Goal: Task Accomplishment & Management: Use online tool/utility

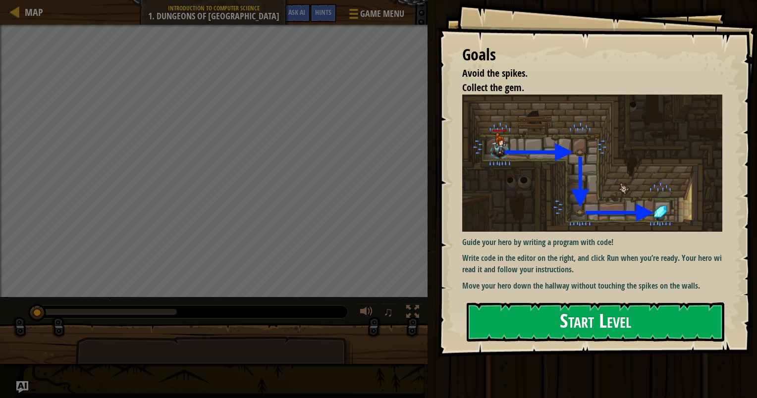
click at [607, 326] on button "Start Level" at bounding box center [596, 322] width 258 height 39
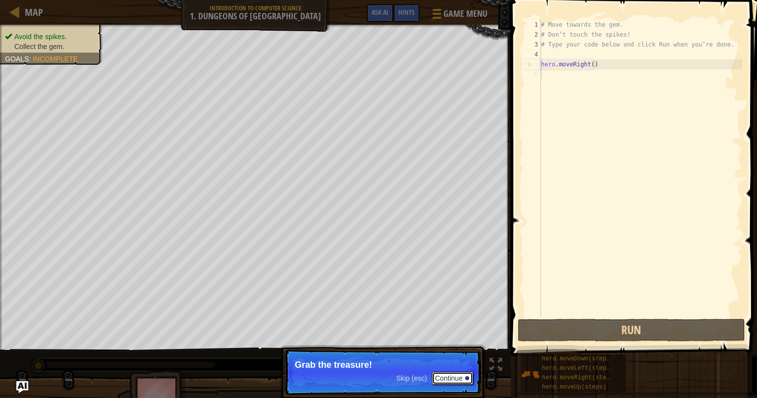
click at [463, 377] on button "Continue" at bounding box center [452, 378] width 41 height 13
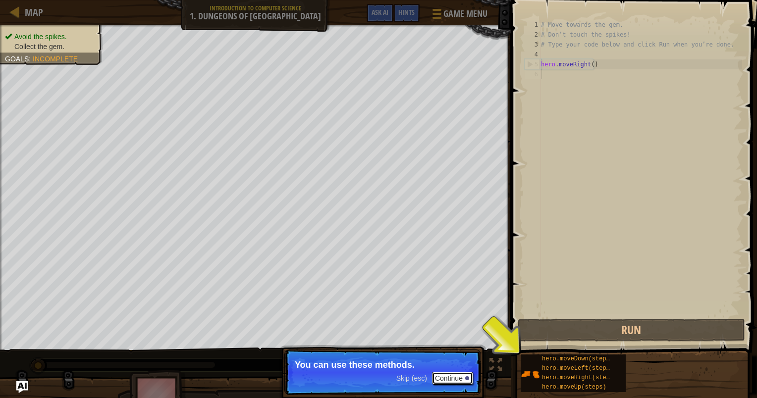
click at [463, 377] on button "Continue" at bounding box center [452, 378] width 41 height 13
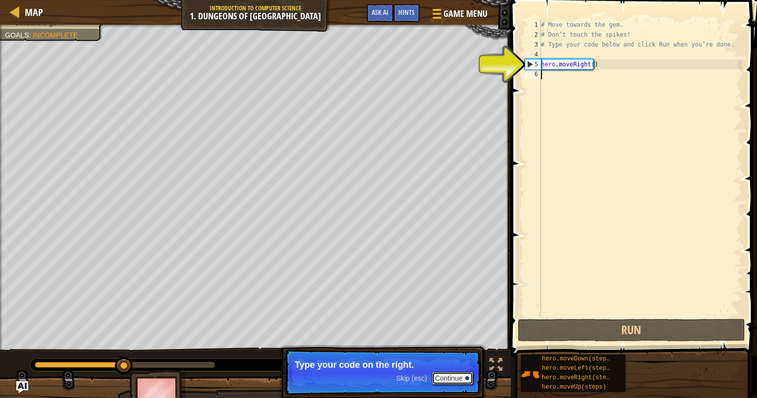
click at [463, 377] on button "Continue" at bounding box center [452, 378] width 41 height 13
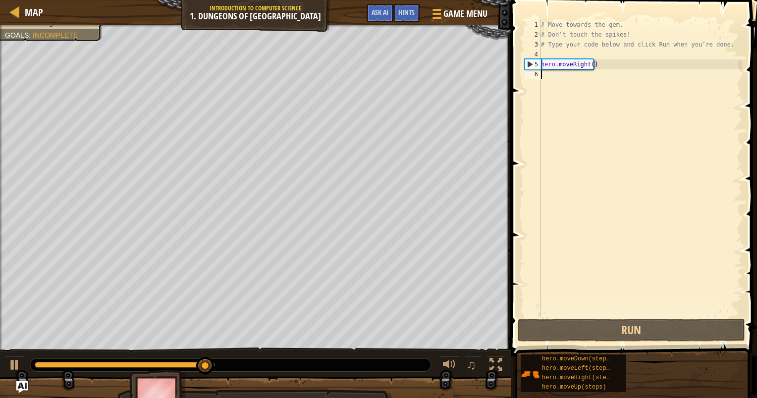
click at [580, 81] on div "# Move towards the gem. # Don’t touch the spikes! # Type your code below and cl…" at bounding box center [640, 178] width 203 height 317
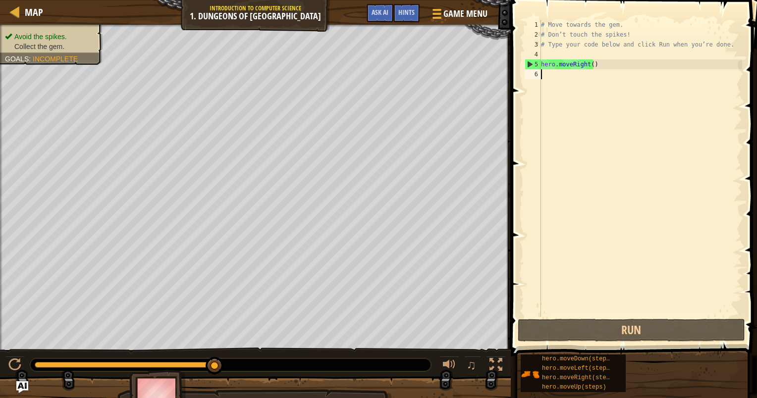
type textarea "he"
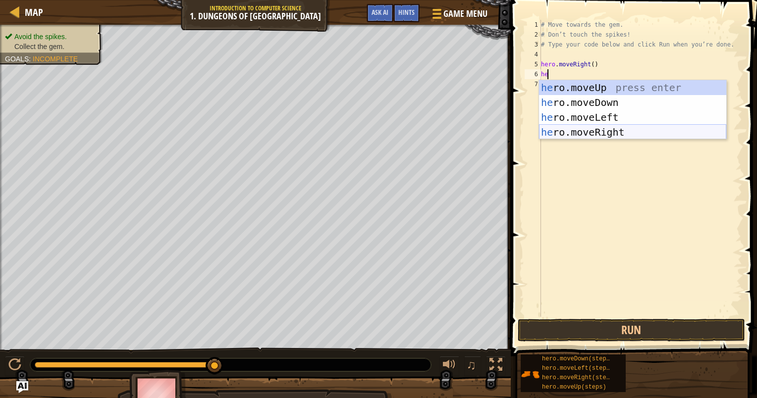
click at [585, 131] on div "he ro.moveUp press enter he ro.moveDown press enter he ro.moveLeft press enter …" at bounding box center [632, 124] width 187 height 89
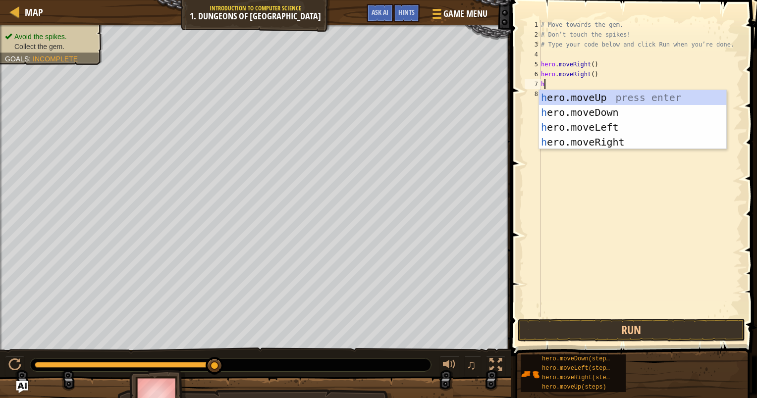
type textarea "her"
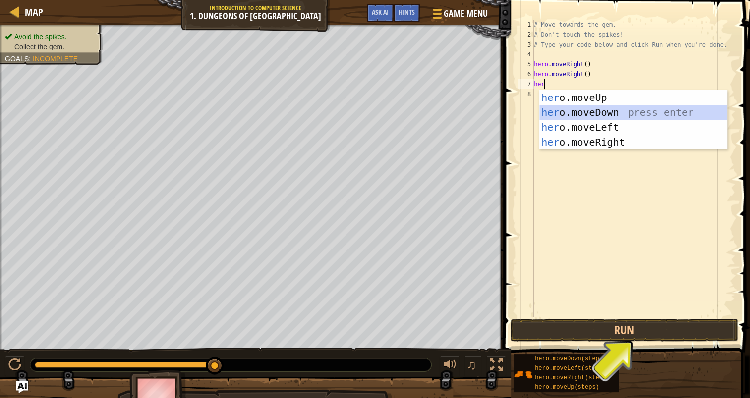
click at [594, 111] on div "her o.moveUp press enter her o.moveDown press enter her o.moveLeft press enter …" at bounding box center [632, 134] width 187 height 89
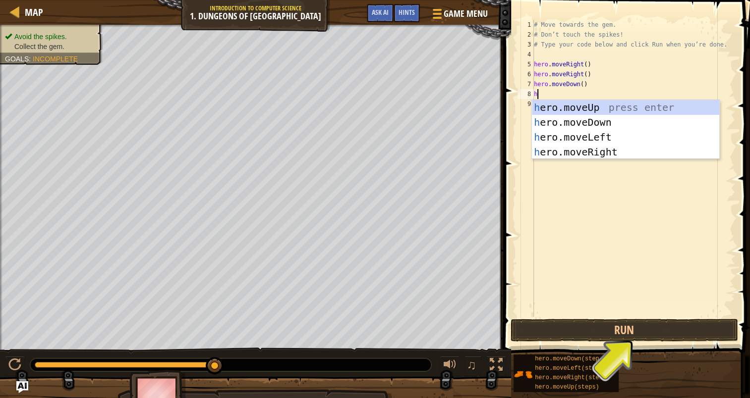
type textarea "her"
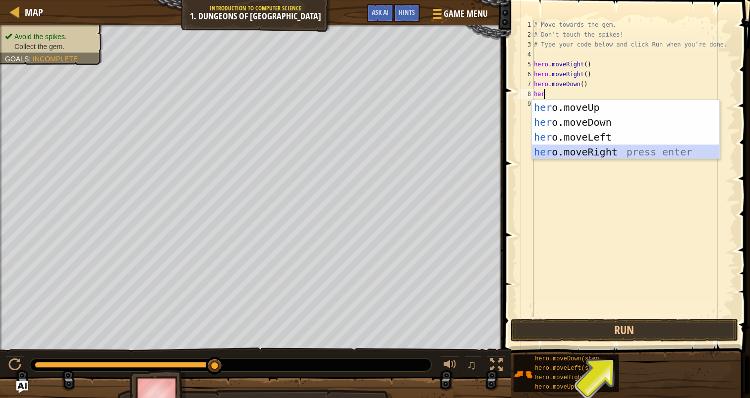
click at [597, 150] on div "her o.moveUp press enter her o.moveDown press enter her o.moveLeft press enter …" at bounding box center [625, 144] width 187 height 89
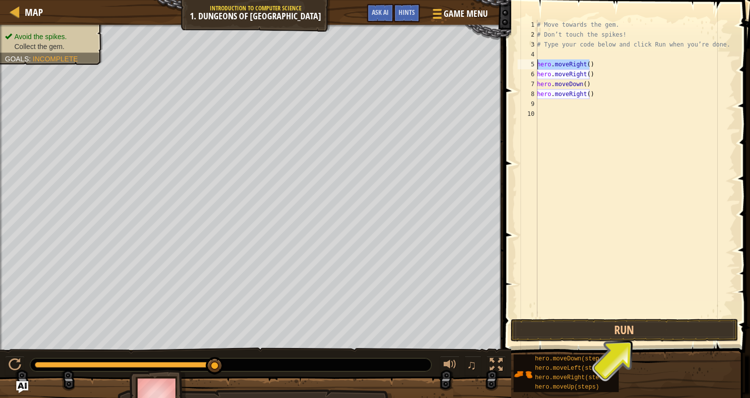
drag, startPoint x: 593, startPoint y: 62, endPoint x: 532, endPoint y: 60, distance: 61.0
click at [532, 60] on div "1 2 3 4 5 6 7 8 9 10 # Move towards the gem. # Don’t touch the spikes! # Type y…" at bounding box center [624, 168] width 219 height 297
type textarea "hero.moveRight()"
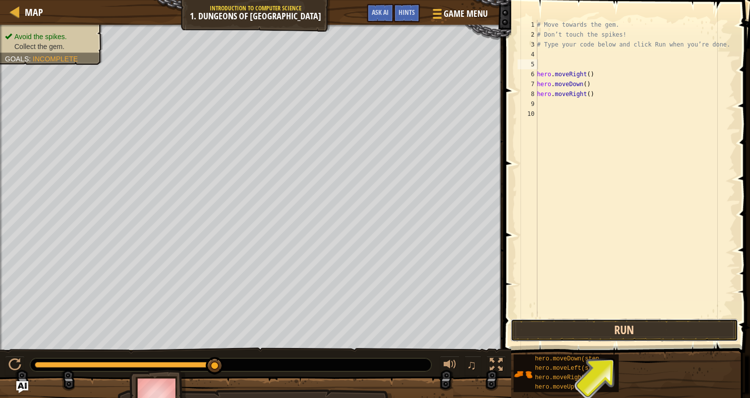
click at [622, 333] on button "Run" at bounding box center [623, 330] width 227 height 23
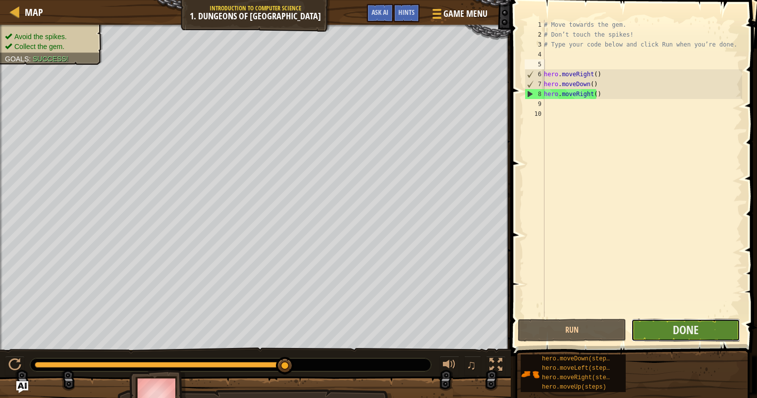
click at [668, 327] on button "Done" at bounding box center [685, 330] width 109 height 23
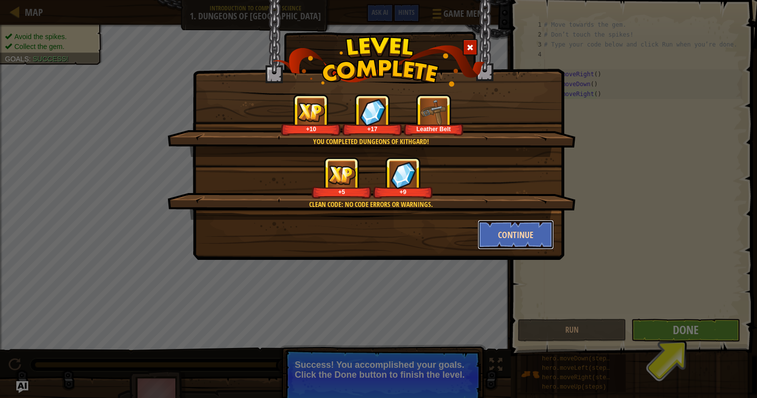
click at [525, 232] on button "Continue" at bounding box center [516, 235] width 77 height 30
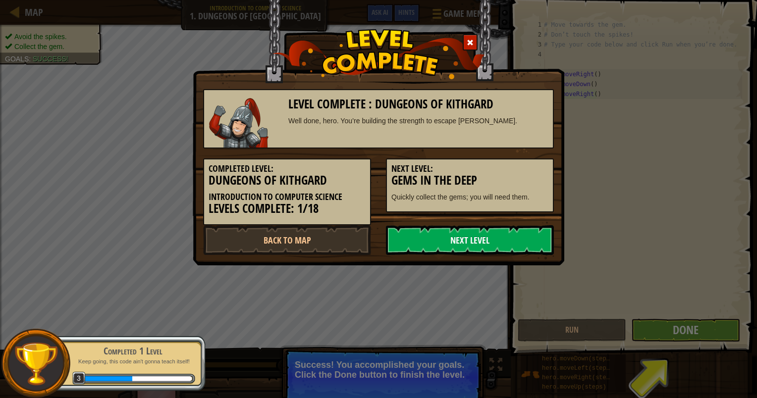
click at [499, 242] on link "Next Level" at bounding box center [470, 240] width 168 height 30
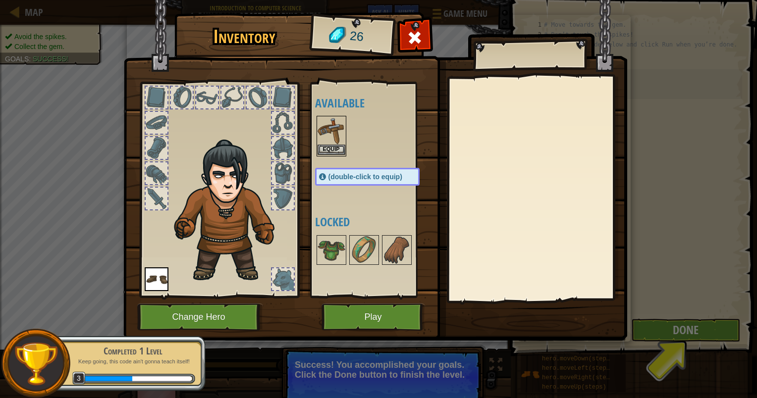
click at [326, 139] on img at bounding box center [332, 131] width 28 height 28
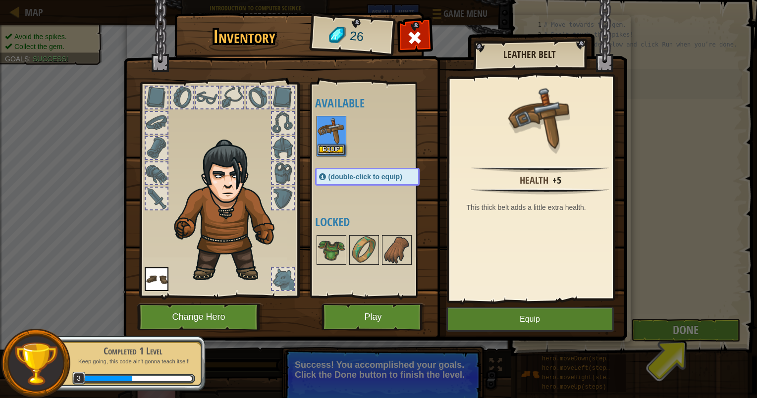
click at [326, 139] on img at bounding box center [332, 131] width 28 height 28
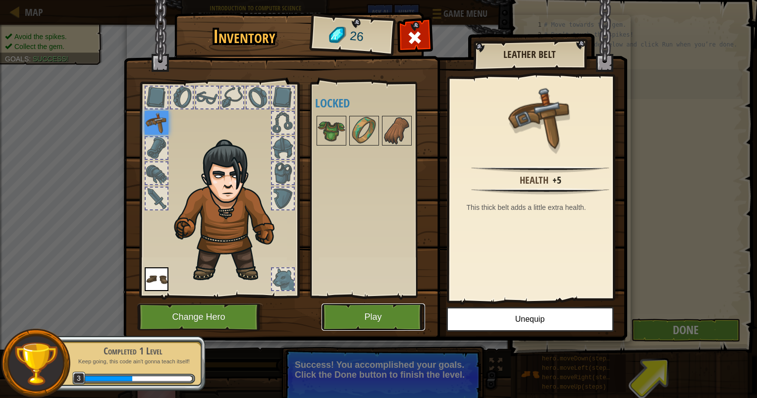
click at [357, 313] on button "Play" at bounding box center [374, 317] width 104 height 27
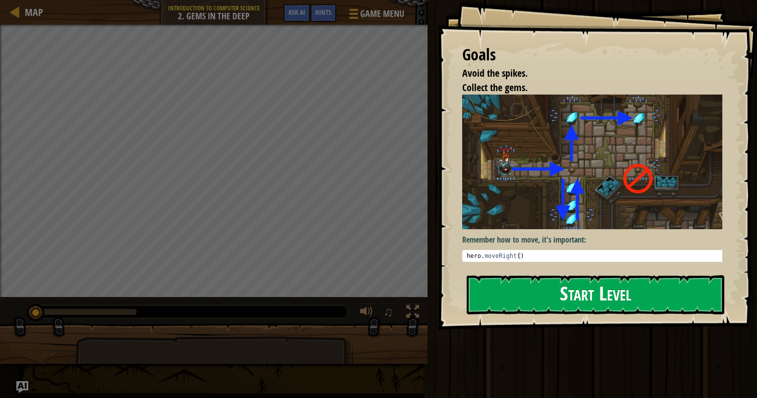
click at [583, 297] on button "Start Level" at bounding box center [596, 294] width 258 height 39
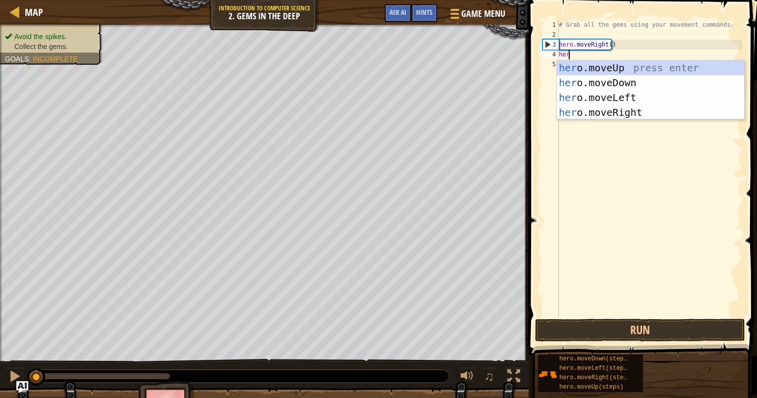
type textarea "hero"
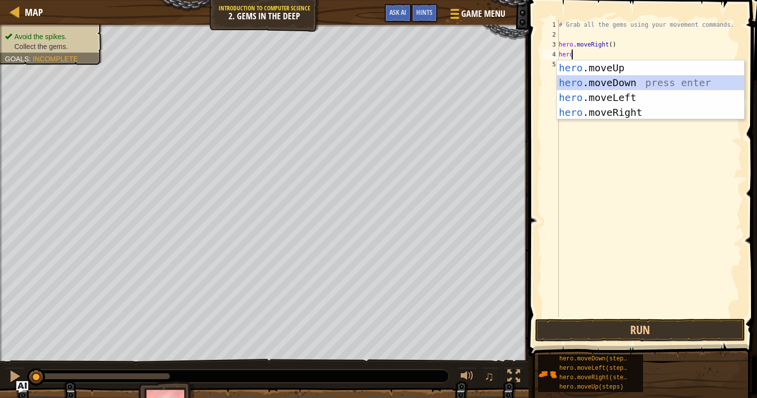
click at [608, 83] on div "hero .moveUp press enter hero .moveDown press enter hero .moveLeft press enter …" at bounding box center [650, 104] width 187 height 89
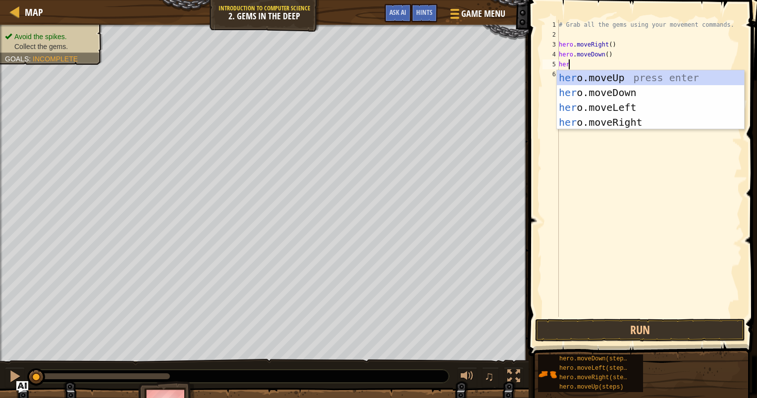
type textarea "hero"
click at [616, 78] on div "hero .moveUp press enter hero .moveDown press enter hero .moveLeft press enter …" at bounding box center [650, 114] width 187 height 89
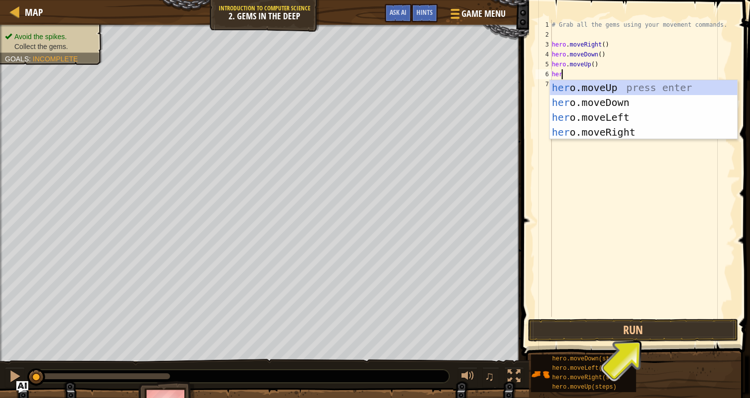
type textarea "hero"
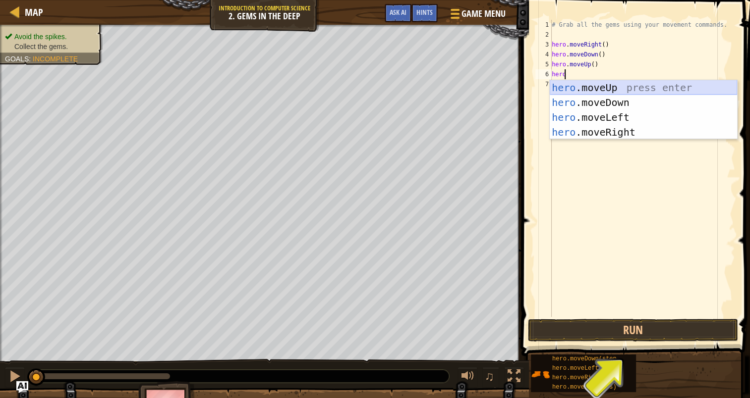
click at [626, 89] on div "hero .moveUp press enter hero .moveDown press enter hero .moveLeft press enter …" at bounding box center [642, 124] width 187 height 89
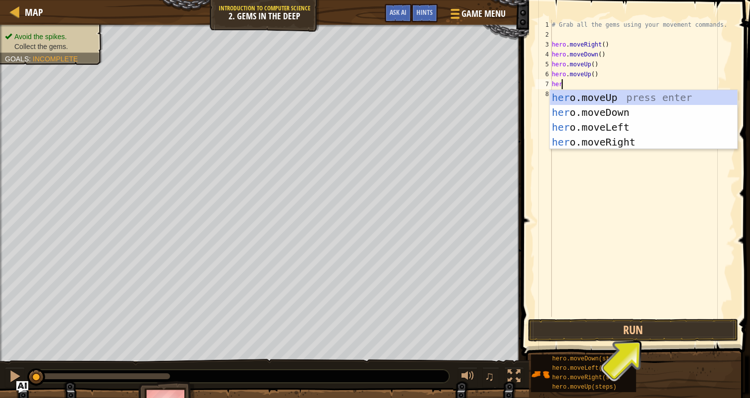
type textarea "hero"
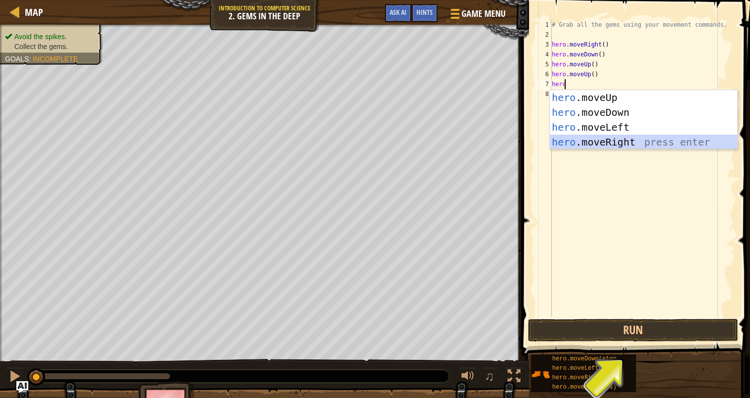
click at [648, 141] on div "hero .moveUp press enter hero .moveDown press enter hero .moveLeft press enter …" at bounding box center [642, 134] width 187 height 89
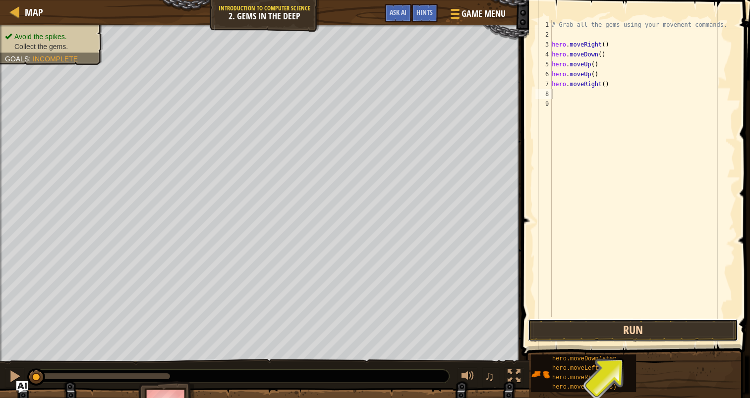
click at [634, 329] on button "Run" at bounding box center [633, 330] width 210 height 23
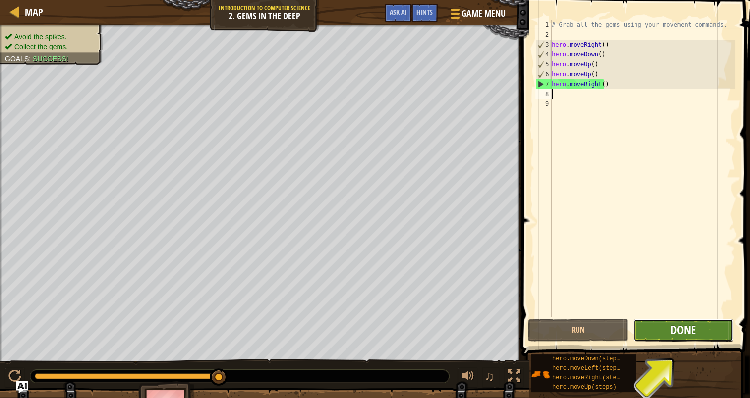
click at [688, 323] on span "Done" at bounding box center [683, 330] width 26 height 16
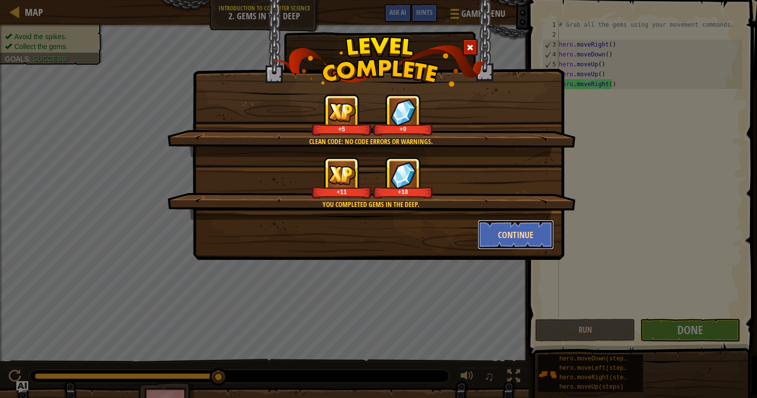
click at [527, 233] on button "Continue" at bounding box center [516, 235] width 77 height 30
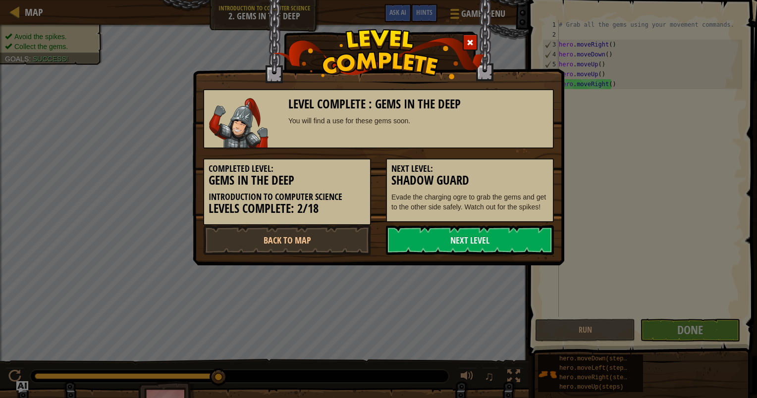
click at [527, 233] on link "Next Level" at bounding box center [470, 240] width 168 height 30
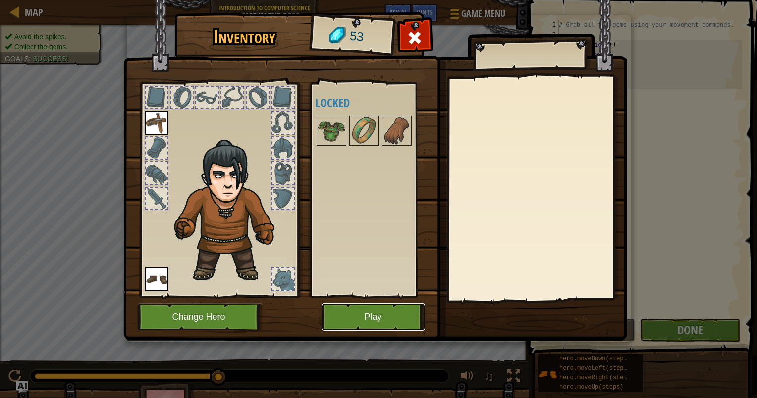
click at [359, 313] on button "Play" at bounding box center [374, 317] width 104 height 27
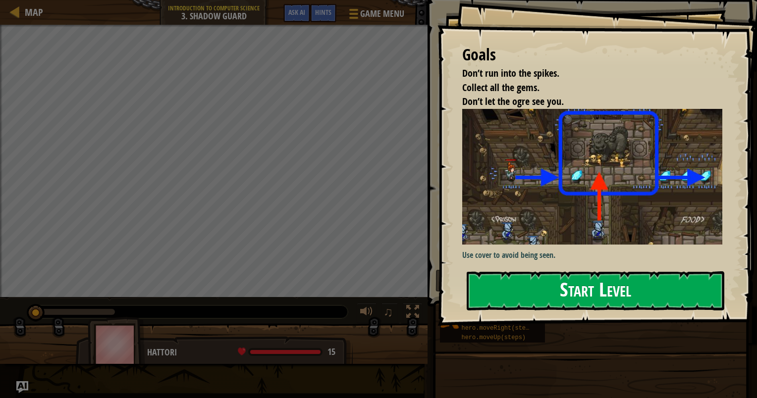
click at [597, 278] on button "Start Level" at bounding box center [596, 290] width 258 height 39
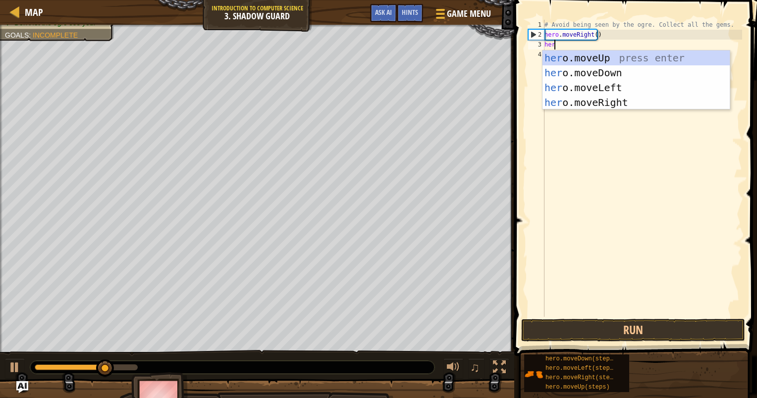
type textarea "hero"
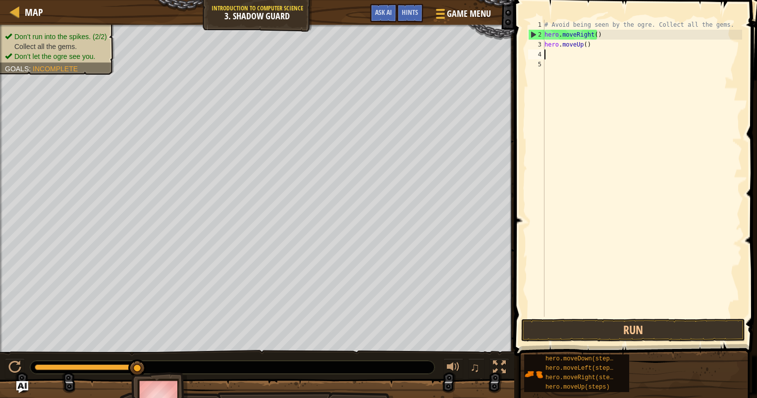
scroll to position [4, 0]
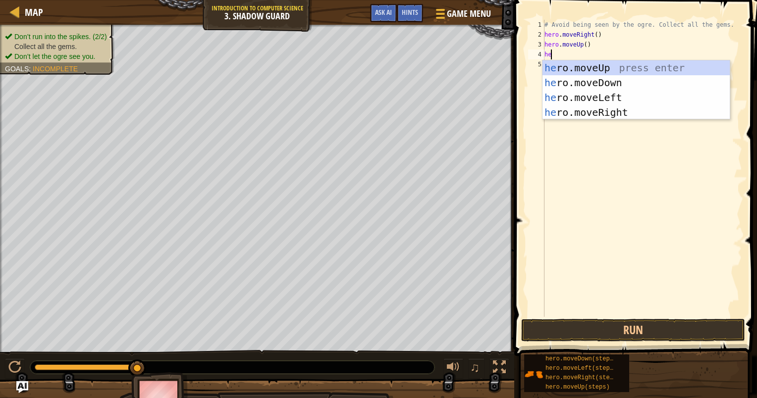
type textarea "hero"
click at [593, 109] on div "hero .moveUp press enter hero .moveDown press enter hero .moveLeft press enter …" at bounding box center [636, 104] width 187 height 89
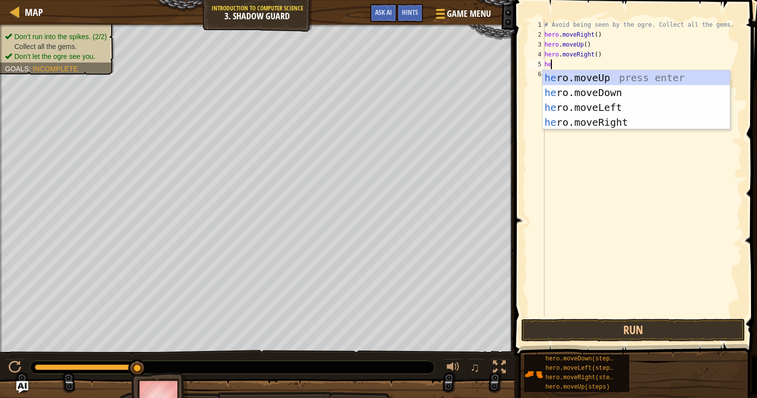
type textarea "her"
click at [594, 94] on div "her o.moveUp press enter her o.moveDown press enter her o.moveLeft press enter …" at bounding box center [636, 114] width 187 height 89
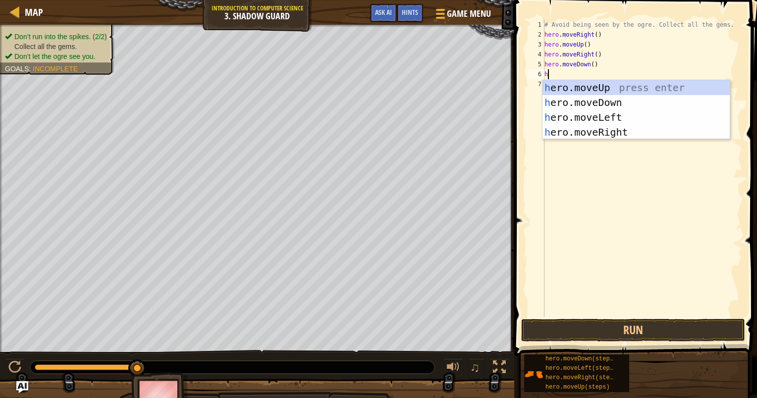
type textarea "her"
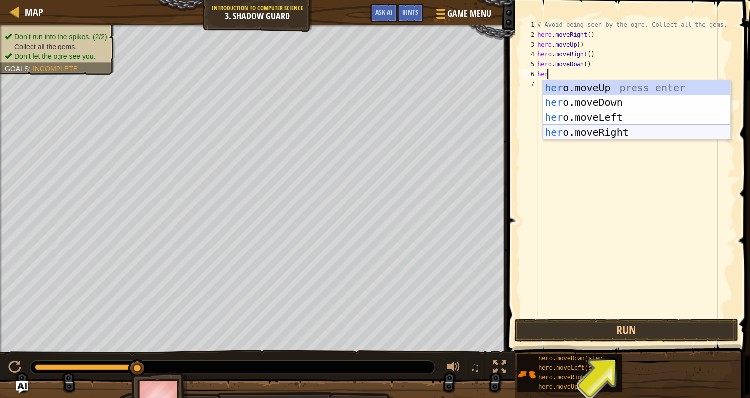
click at [600, 129] on div "her o.moveUp press enter her o.moveDown press enter her o.moveLeft press enter …" at bounding box center [636, 124] width 187 height 89
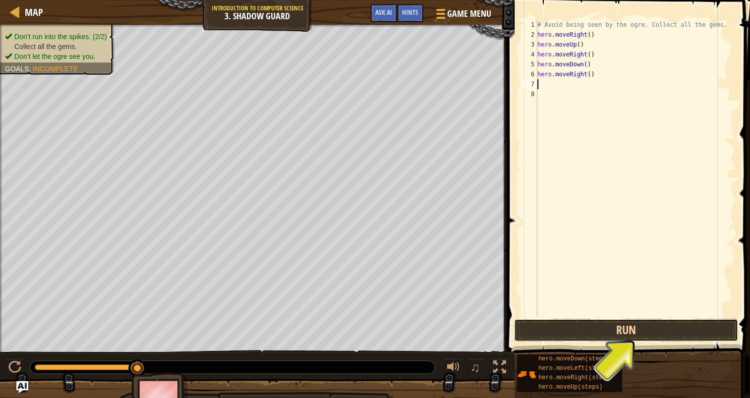
click at [632, 331] on button "Run" at bounding box center [626, 330] width 224 height 23
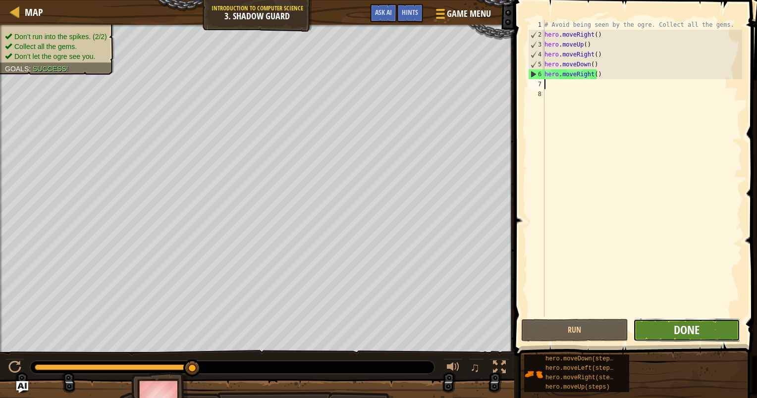
click at [693, 329] on span "Done" at bounding box center [687, 330] width 26 height 16
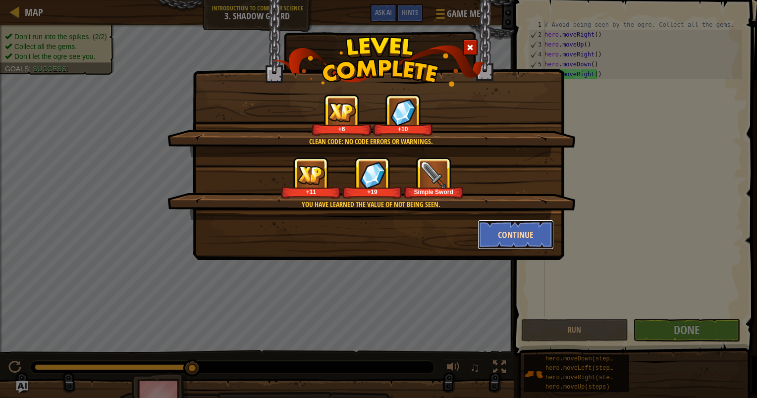
click at [516, 225] on button "Continue" at bounding box center [516, 235] width 77 height 30
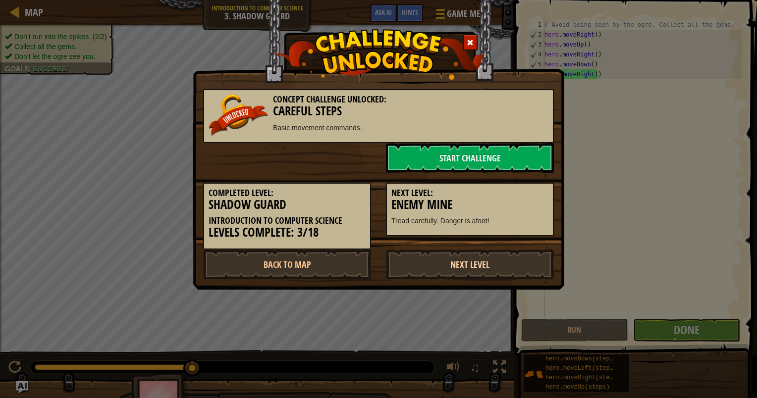
click at [472, 262] on link "Next Level" at bounding box center [470, 265] width 168 height 30
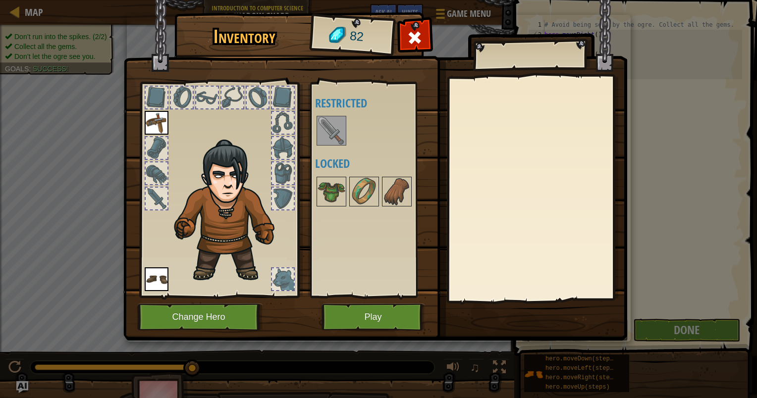
click at [337, 129] on img at bounding box center [332, 131] width 28 height 28
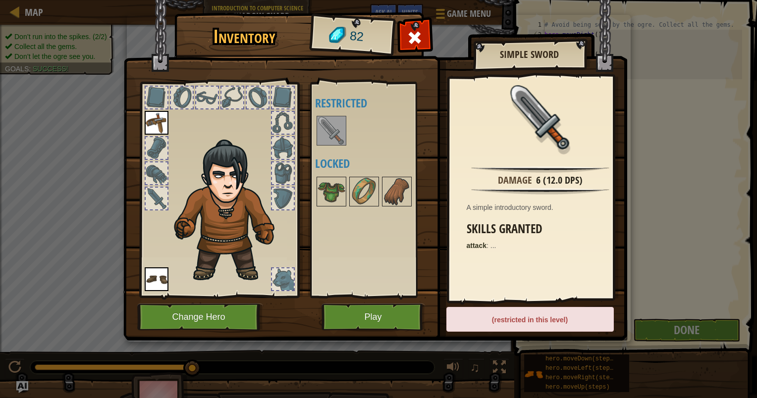
click at [337, 129] on img at bounding box center [332, 131] width 28 height 28
click at [361, 313] on button "Play" at bounding box center [374, 317] width 104 height 27
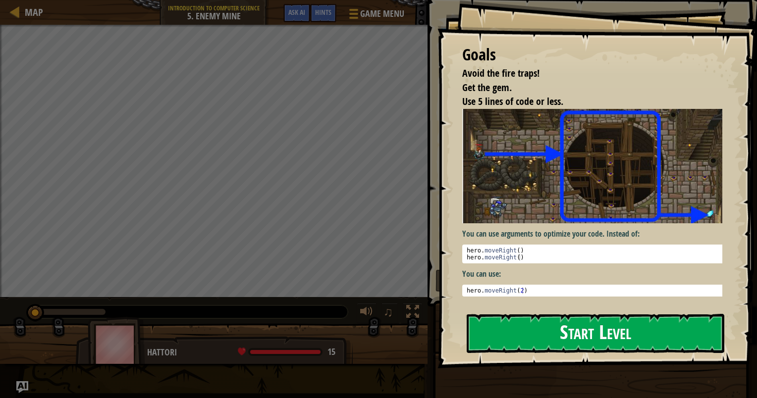
click at [561, 338] on button "Start Level" at bounding box center [596, 333] width 258 height 39
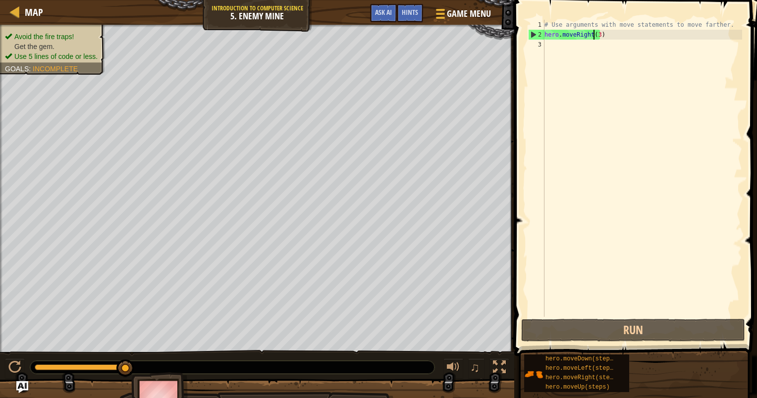
click at [593, 36] on div "# Use arguments with move statements to move farther. hero . moveRight ( 3 )" at bounding box center [643, 178] width 200 height 317
type textarea "hero.moveRight(3)"
click at [565, 49] on div "# Use arguments with move statements to move farther. hero . moveRight ( 3 )" at bounding box center [643, 178] width 200 height 317
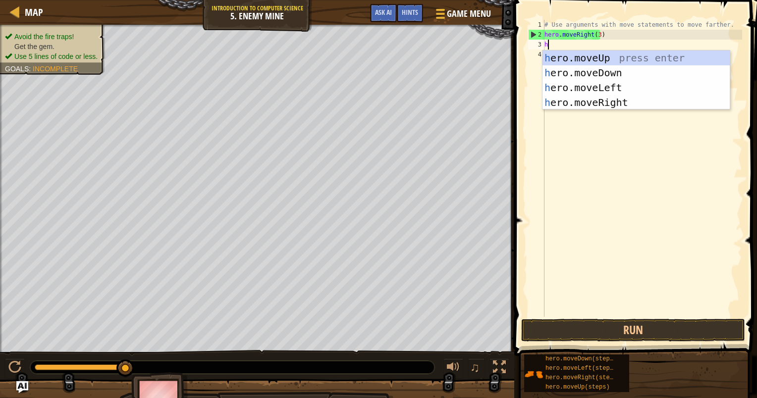
scroll to position [4, 0]
type textarea "hero"
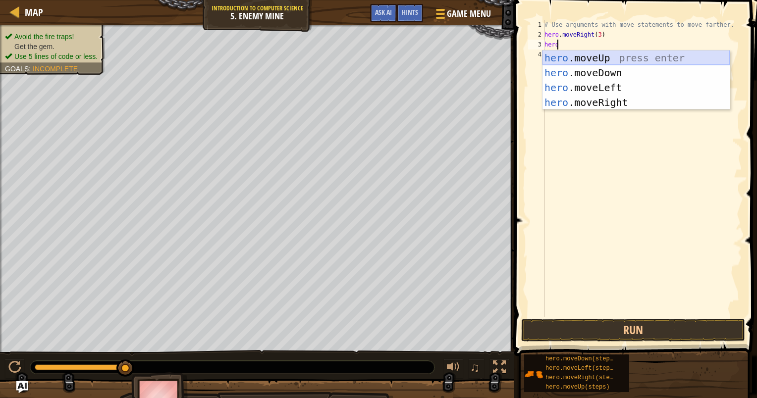
click at [600, 55] on div "hero .moveUp press enter hero .moveDown press enter hero .moveLeft press enter …" at bounding box center [636, 95] width 187 height 89
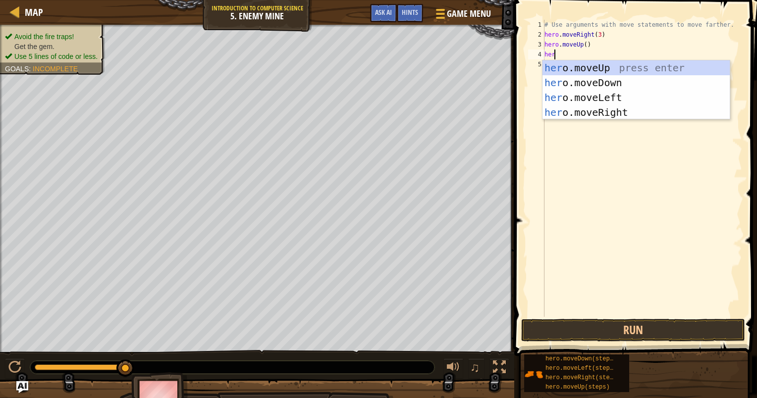
type textarea "hero"
click at [597, 111] on div "hero .moveUp press enter hero .moveDown press enter hero .moveLeft press enter …" at bounding box center [636, 104] width 187 height 89
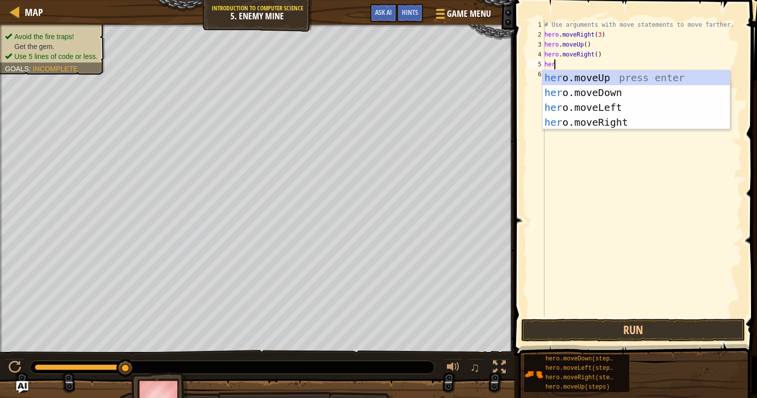
type textarea "hero"
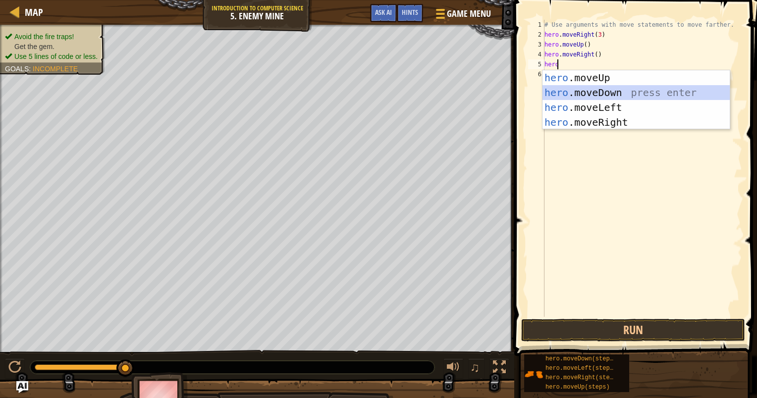
click at [593, 96] on div "hero .moveUp press enter hero .moveDown press enter hero .moveLeft press enter …" at bounding box center [636, 114] width 187 height 89
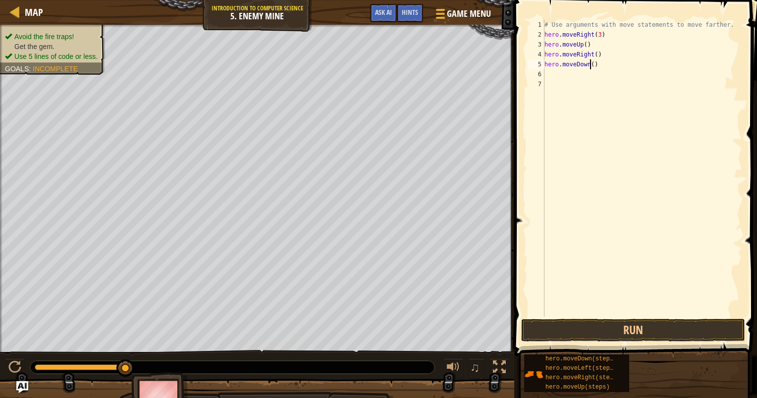
click at [589, 64] on div "# Use arguments with move statements to move farther. hero . moveRight ( 3 ) he…" at bounding box center [643, 178] width 200 height 317
type textarea "hero.moveDown(3)"
click at [564, 74] on div "# Use arguments with move statements to move farther. hero . moveRight ( 3 ) he…" at bounding box center [643, 178] width 200 height 317
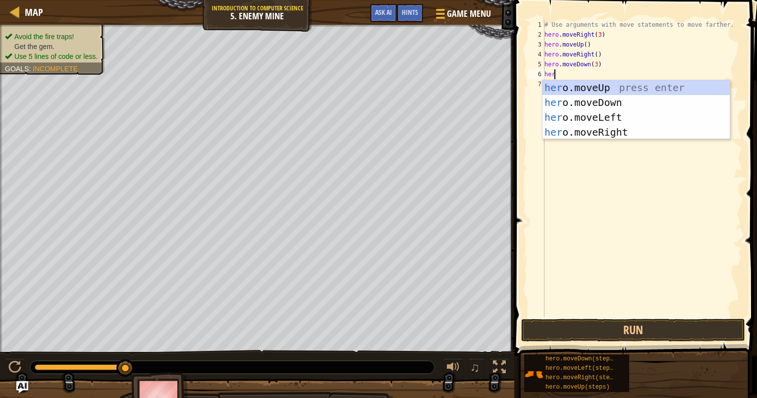
type textarea "hero"
click at [579, 129] on div "hero .moveUp press enter hero .moveDown press enter hero .moveLeft press enter …" at bounding box center [636, 124] width 187 height 89
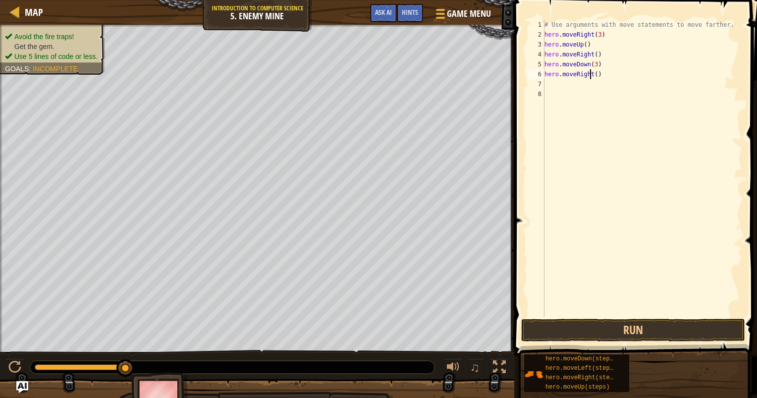
click at [590, 73] on div "# Use arguments with move statements to move farther. hero . moveRight ( 3 ) he…" at bounding box center [643, 178] width 200 height 317
type textarea "hero.moveRight(2)"
click at [608, 331] on button "Run" at bounding box center [633, 330] width 224 height 23
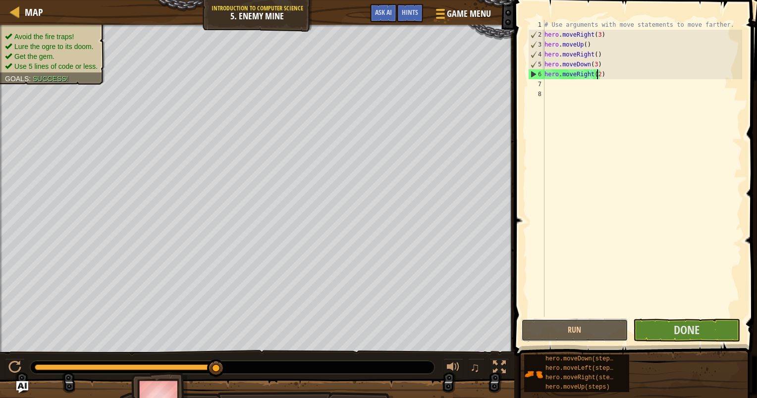
drag, startPoint x: 584, startPoint y: 330, endPoint x: 598, endPoint y: 318, distance: 19.0
click at [585, 330] on button "Run" at bounding box center [574, 330] width 107 height 23
click at [669, 333] on button "Done" at bounding box center [686, 330] width 107 height 23
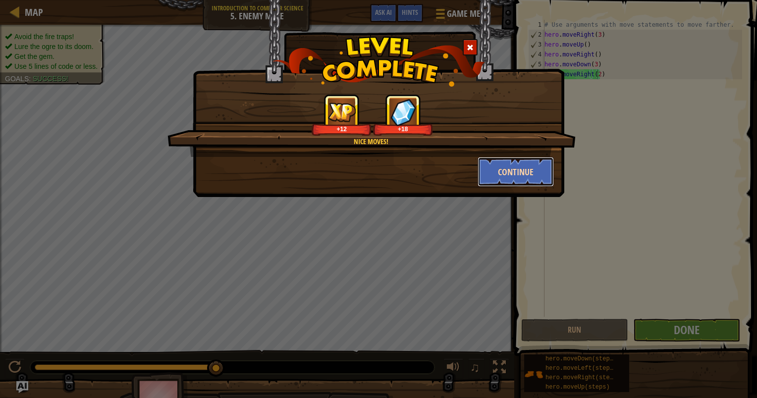
click at [505, 169] on button "Continue" at bounding box center [516, 172] width 77 height 30
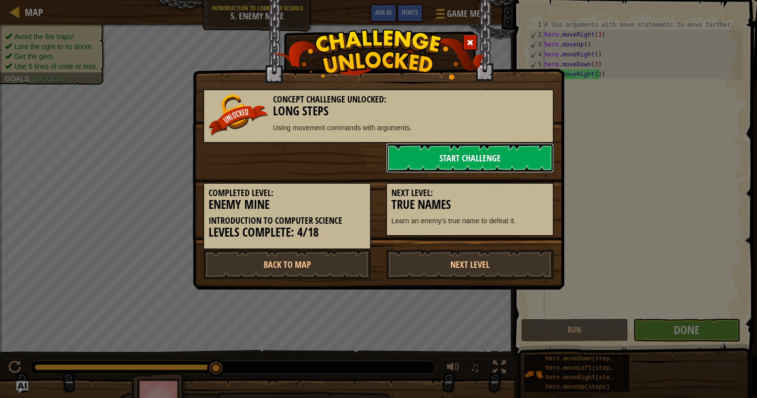
click at [488, 153] on link "Start Challenge" at bounding box center [470, 158] width 168 height 30
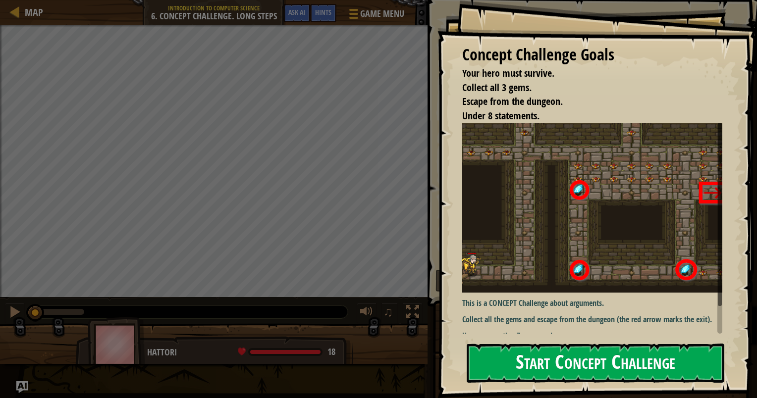
click at [602, 371] on button "Start Concept Challenge" at bounding box center [596, 363] width 258 height 39
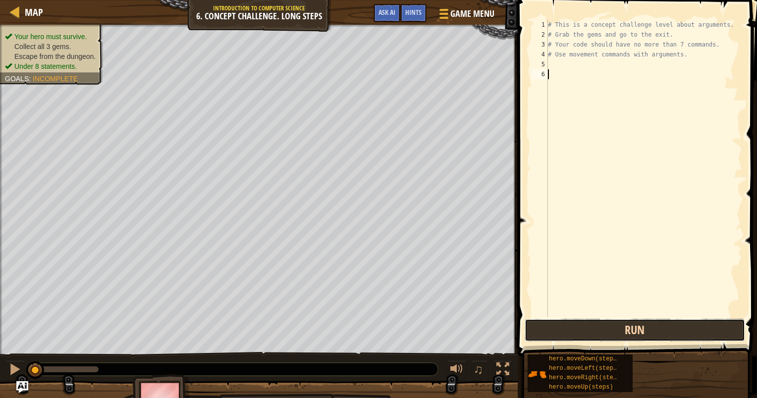
click at [654, 329] on button "Run" at bounding box center [635, 330] width 220 height 23
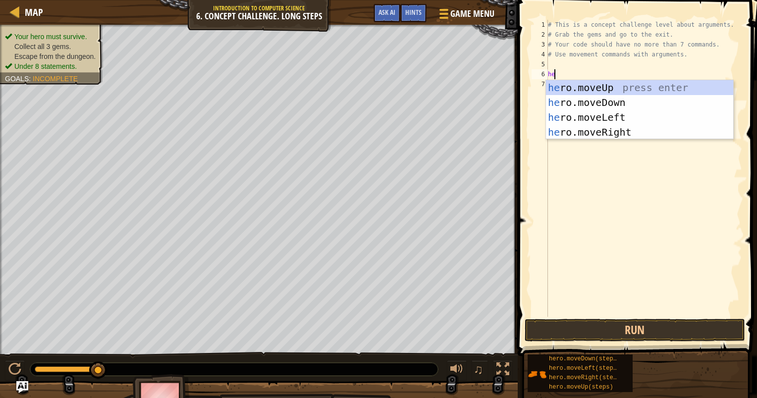
type textarea "hero"
click at [615, 128] on div "hero .moveUp press enter hero .moveDown press enter hero .moveLeft press enter …" at bounding box center [639, 124] width 187 height 89
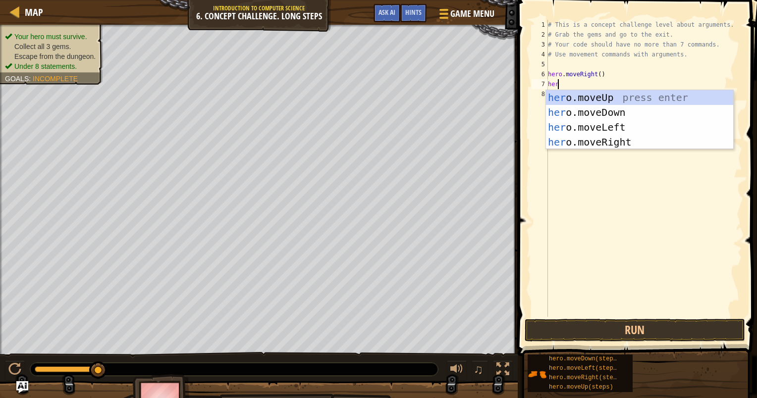
type textarea "hero"
click at [632, 96] on div "hero .moveUp press enter hero .moveDown press enter hero .moveLeft press enter …" at bounding box center [639, 134] width 187 height 89
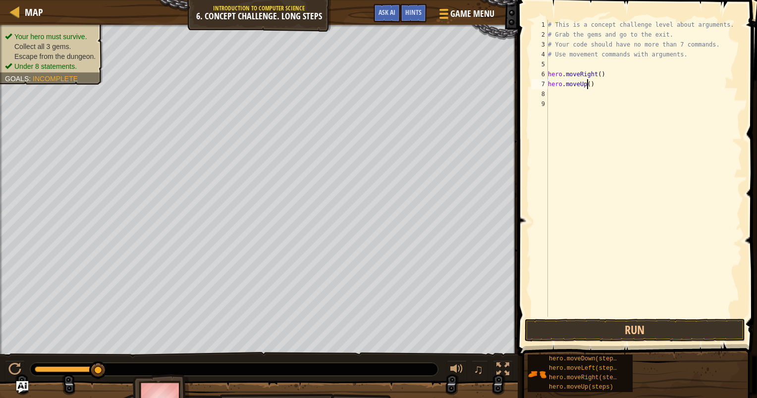
click at [587, 86] on div "# This is a concept challenge level about arguments. # Grab the gems and go to …" at bounding box center [644, 178] width 196 height 317
type textarea "hero.moveUp(3)"
click at [633, 93] on div "# This is a concept challenge level about arguments. # Grab the gems and go to …" at bounding box center [644, 178] width 196 height 317
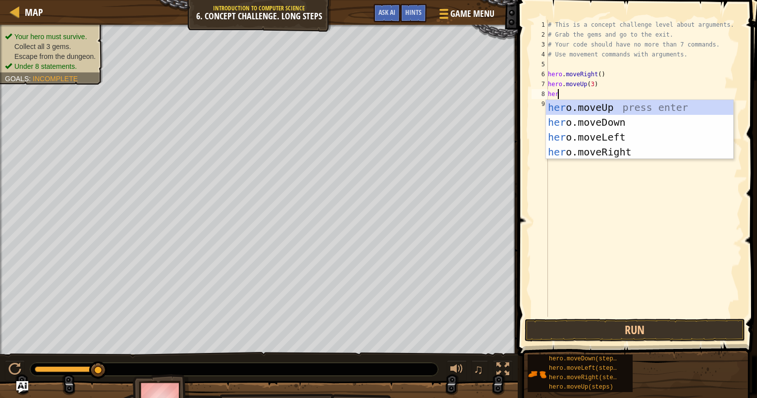
type textarea "hero"
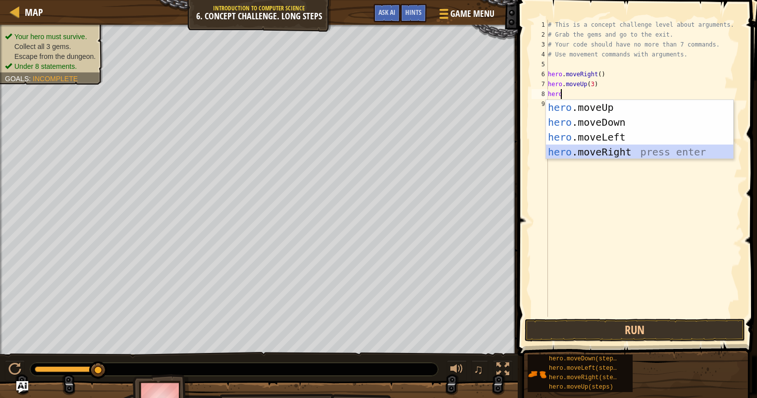
click at [627, 155] on div "hero .moveUp press enter hero .moveDown press enter hero .moveLeft press enter …" at bounding box center [639, 144] width 187 height 89
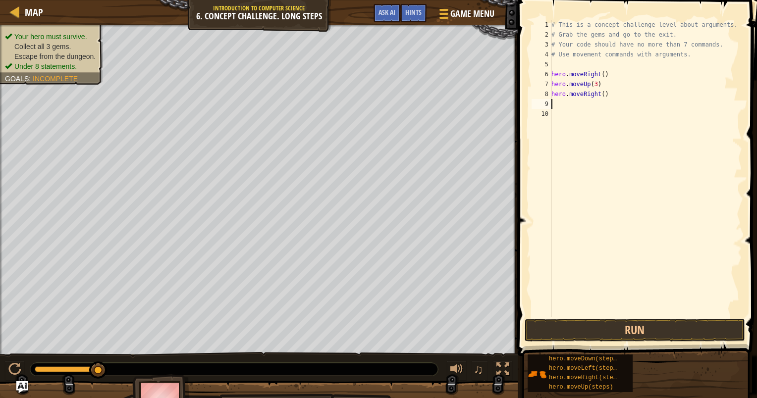
click at [599, 95] on div "# This is a concept challenge level about arguments. # Grab the gems and go to …" at bounding box center [645, 178] width 193 height 317
type textarea "hero.moveRight(2)"
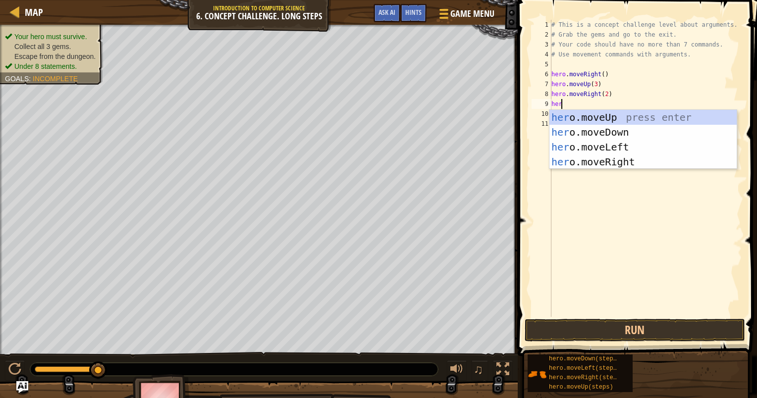
type textarea "hero"
click at [648, 129] on div "hero .moveUp press enter hero .moveDown press enter hero .moveLeft press enter …" at bounding box center [642, 154] width 187 height 89
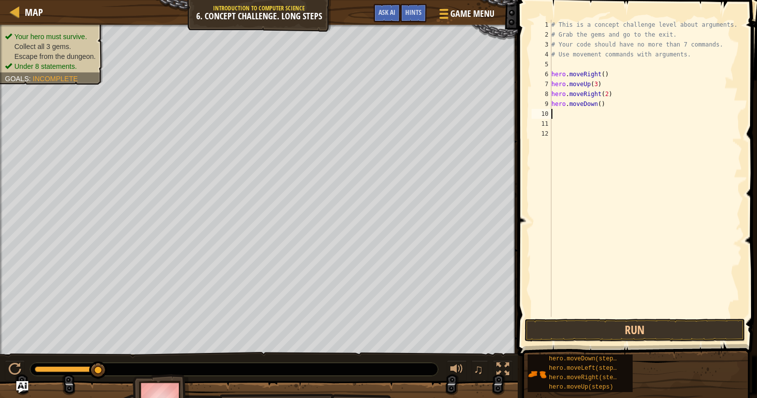
click at [596, 105] on div "# This is a concept challenge level about arguments. # Grab the gems and go to …" at bounding box center [645, 178] width 193 height 317
type textarea "hero.moveDown(2)"
click at [632, 125] on div "# This is a concept challenge level about arguments. # Grab the gems and go to …" at bounding box center [645, 178] width 193 height 317
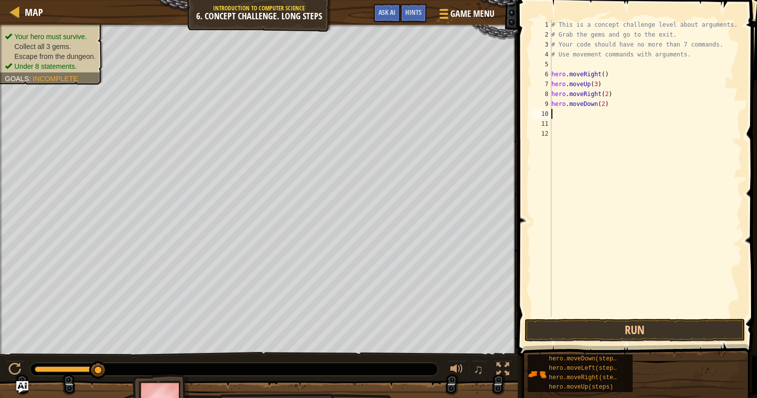
click at [637, 117] on div "# This is a concept challenge level about arguments. # Grab the gems and go to …" at bounding box center [645, 178] width 193 height 317
click at [635, 123] on div "# This is a concept challenge level about arguments. # Grab the gems and go to …" at bounding box center [645, 178] width 193 height 317
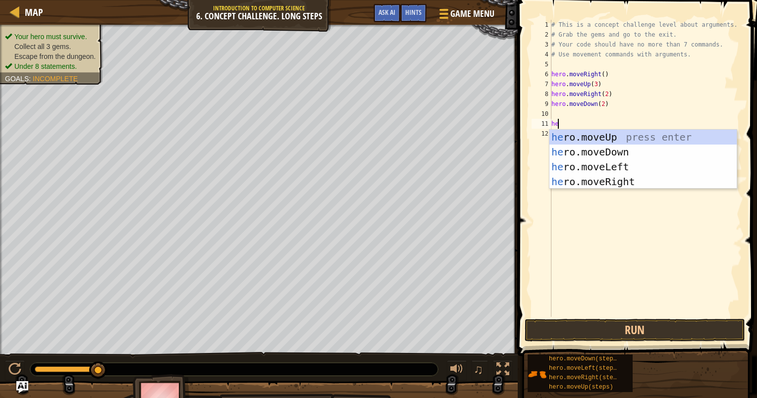
type textarea "hero"
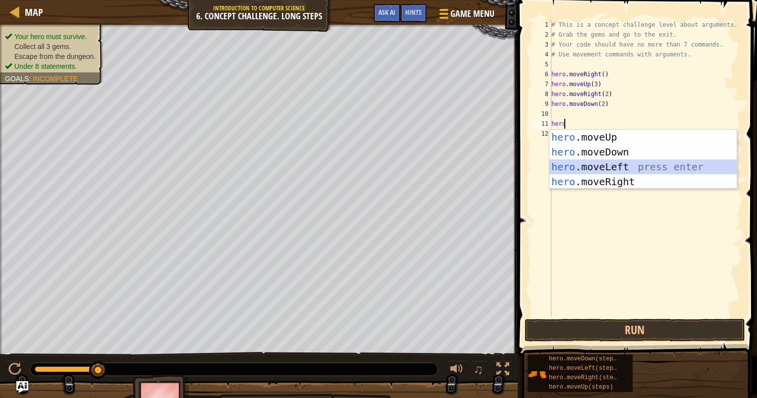
click at [642, 171] on div "hero .moveUp press enter hero .moveDown press enter hero .moveLeft press enter …" at bounding box center [642, 174] width 187 height 89
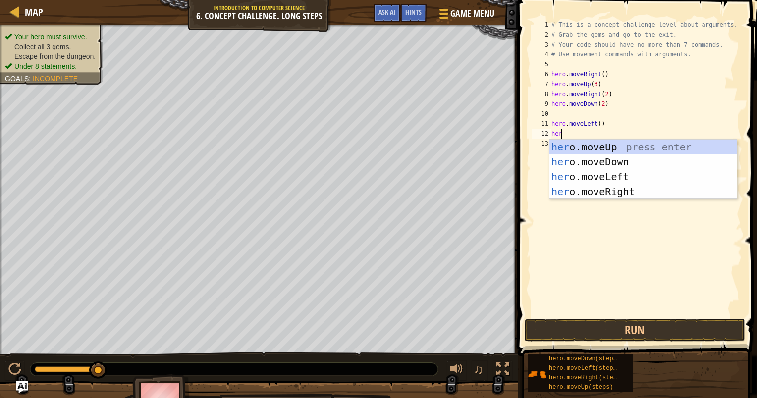
type textarea "hero"
click at [655, 160] on div "hero .moveUp press enter hero .moveDown press enter hero .moveLeft press enter …" at bounding box center [642, 184] width 187 height 89
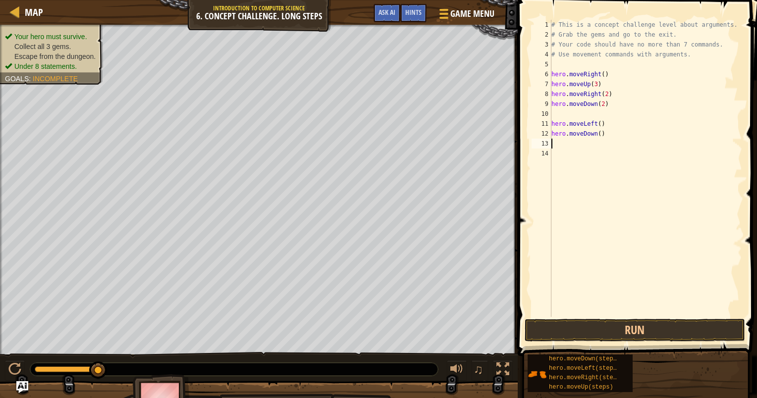
click at [595, 135] on div "# This is a concept challenge level about arguments. # Grab the gems and go to …" at bounding box center [645, 178] width 193 height 317
type textarea "hero.moveDown(2)"
click at [605, 140] on div "# This is a concept challenge level about arguments. # Grab the gems and go to …" at bounding box center [645, 178] width 193 height 317
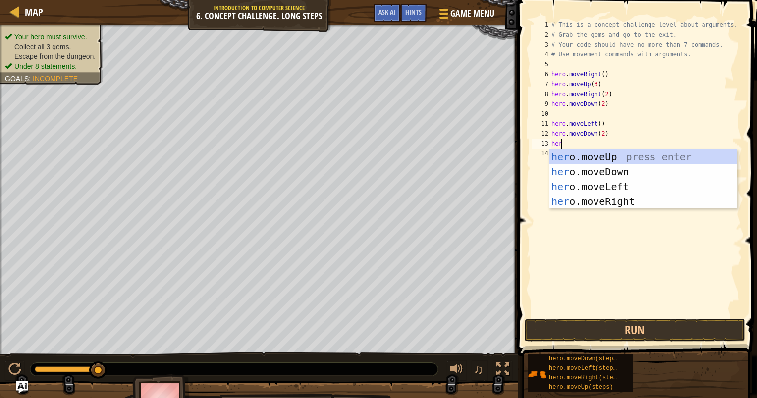
type textarea "hero"
click at [615, 197] on div "hero .moveUp press enter hero .moveDown press enter hero .moveLeft press enter …" at bounding box center [642, 194] width 187 height 89
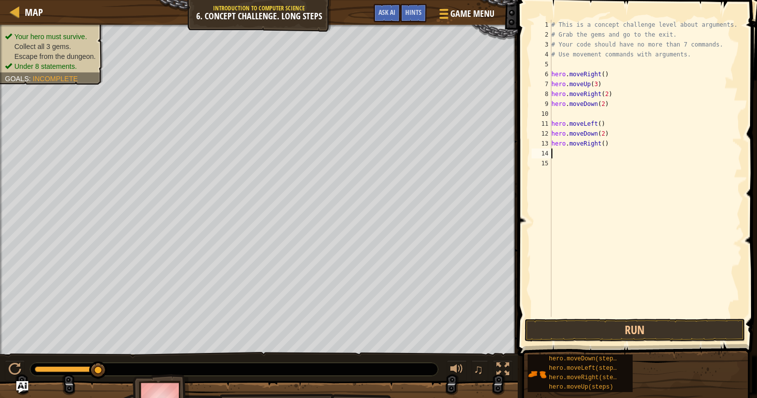
click at [598, 142] on div "# This is a concept challenge level about arguments. # Grab the gems and go to …" at bounding box center [645, 178] width 193 height 317
type textarea "hero.moveRight(2)"
click at [633, 156] on div "# This is a concept challenge level about arguments. # Grab the gems and go to …" at bounding box center [645, 178] width 193 height 317
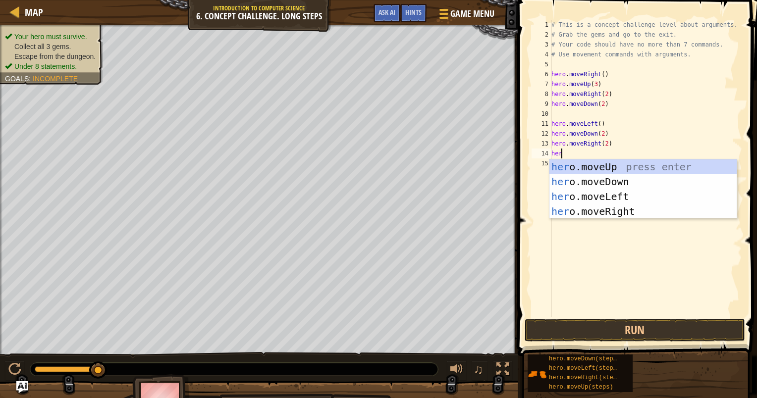
type textarea "hero"
click at [632, 167] on div "hero .moveUp press enter hero .moveDown press enter hero .moveLeft press enter …" at bounding box center [642, 204] width 187 height 89
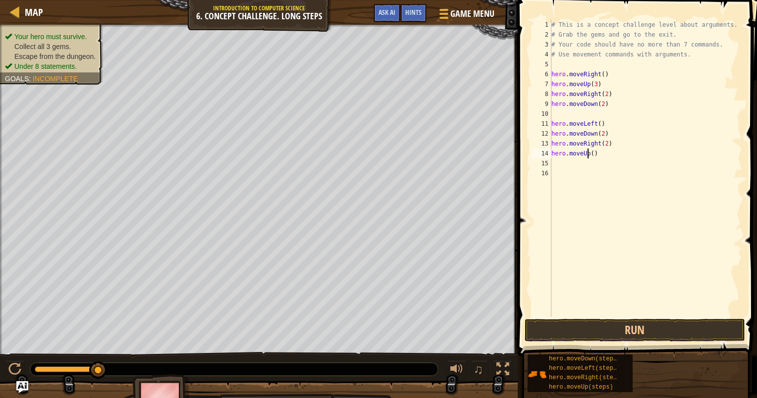
click at [588, 154] on div "# This is a concept challenge level about arguments. # Grab the gems and go to …" at bounding box center [645, 178] width 193 height 317
type textarea "hero.moveUp(2)"
click at [630, 165] on div "# This is a concept challenge level about arguments. # Grab the gems and go to …" at bounding box center [645, 178] width 193 height 317
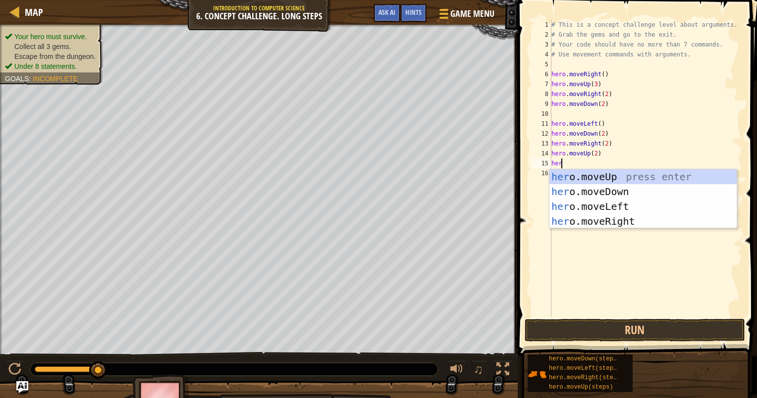
type textarea "hero"
click at [622, 218] on div "hero .moveUp press enter hero .moveDown press enter hero .moveLeft press enter …" at bounding box center [642, 213] width 187 height 89
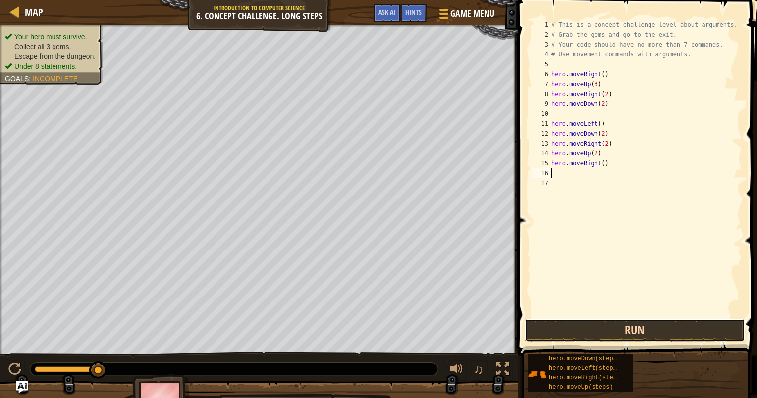
click at [624, 328] on button "Run" at bounding box center [635, 330] width 220 height 23
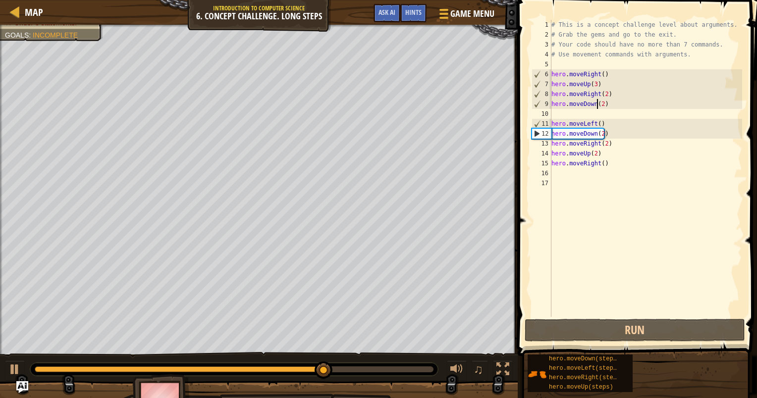
click at [598, 103] on div "# This is a concept challenge level about arguments. # Grab the gems and go to …" at bounding box center [645, 178] width 193 height 317
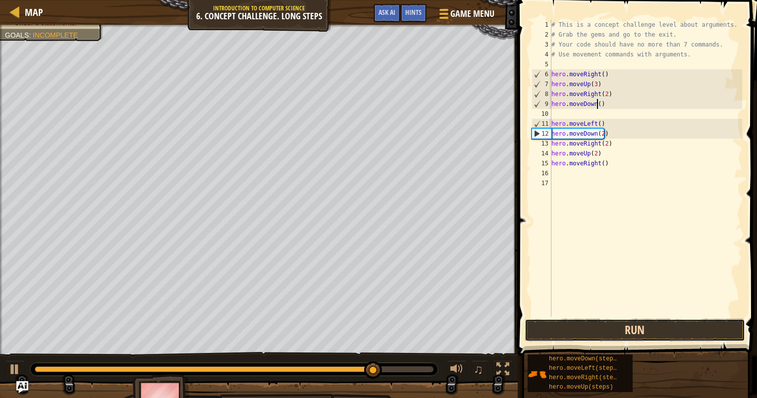
click at [581, 331] on button "Run" at bounding box center [635, 330] width 220 height 23
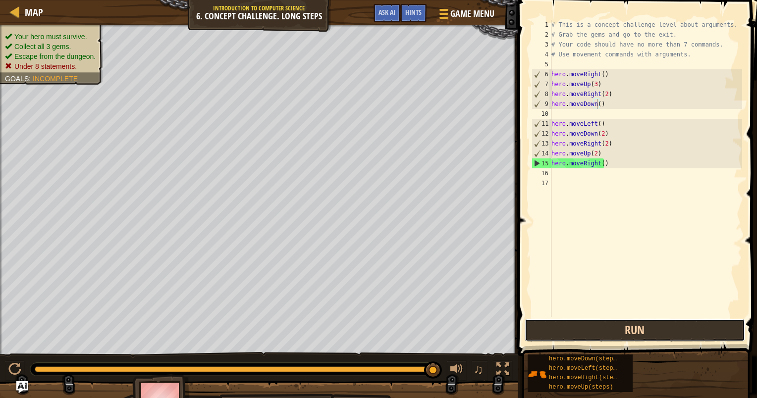
click at [638, 332] on button "Run" at bounding box center [635, 330] width 220 height 23
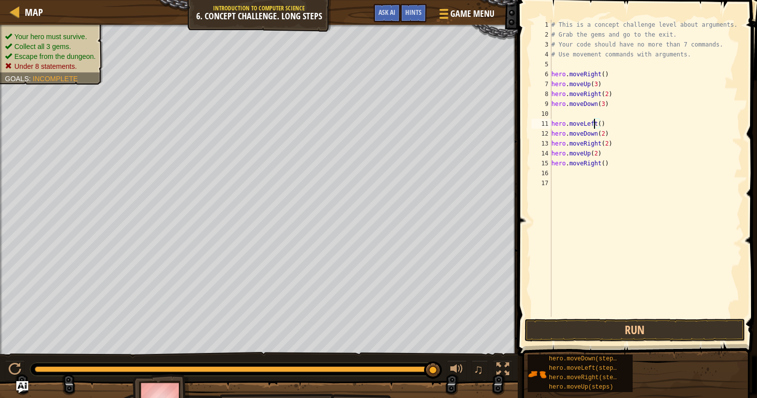
click at [595, 125] on div "# This is a concept challenge level about arguments. # Grab the gems and go to …" at bounding box center [645, 178] width 193 height 317
type textarea "hero.moveLeft()"
click at [567, 112] on div "# This is a concept challenge level about arguments. # Grab the gems and go to …" at bounding box center [645, 178] width 193 height 317
click at [636, 329] on button "Run" at bounding box center [635, 330] width 220 height 23
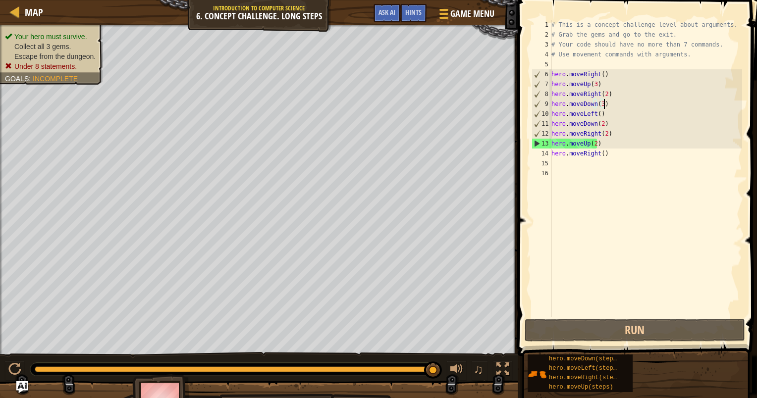
click at [587, 122] on div "# This is a concept challenge level about arguments. # Grab the gems and go to …" at bounding box center [645, 178] width 193 height 317
drag, startPoint x: 610, startPoint y: 121, endPoint x: 549, endPoint y: 125, distance: 61.5
click at [549, 125] on div "hero.moveDown(2) 1 2 3 4 5 6 7 8 9 10 11 12 13 14 15 16 # This is a concept cha…" at bounding box center [636, 168] width 213 height 297
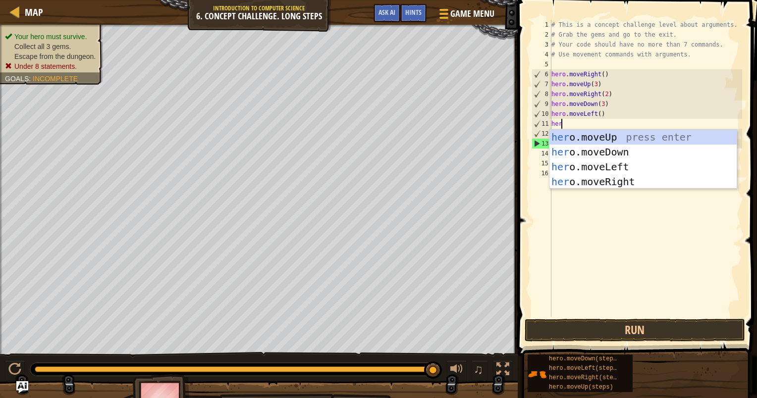
type textarea "hero"
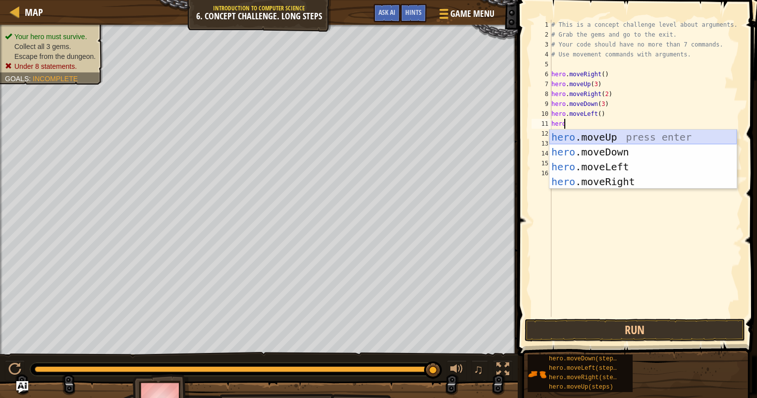
click at [589, 134] on div "hero .moveUp press enter hero .moveDown press enter hero .moveLeft press enter …" at bounding box center [642, 174] width 187 height 89
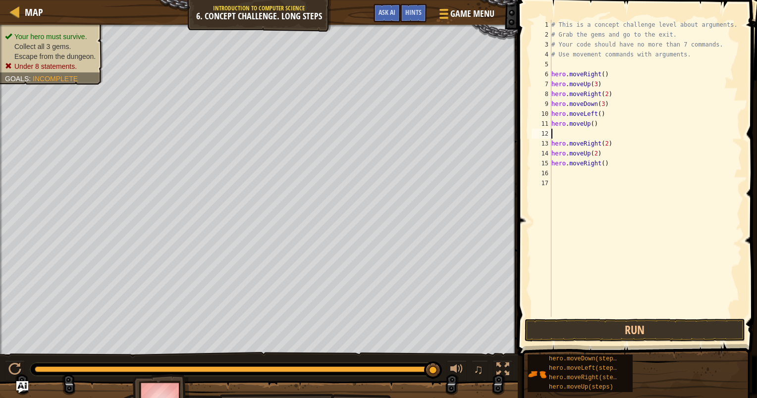
click at [590, 125] on div "# This is a concept challenge level about arguments. # Grab the gems and go to …" at bounding box center [645, 178] width 193 height 317
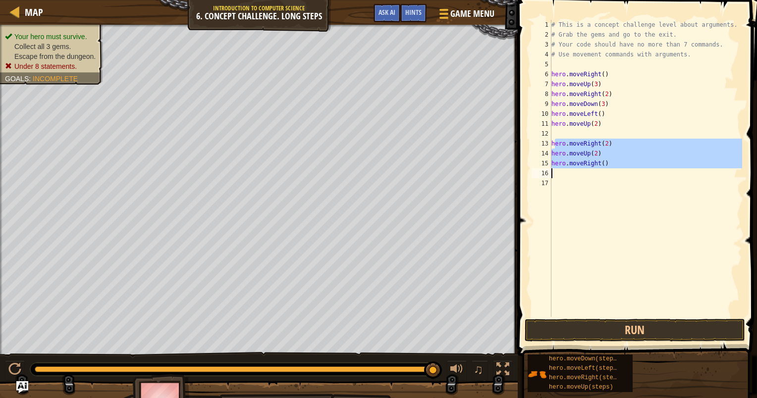
drag, startPoint x: 553, startPoint y: 141, endPoint x: 617, endPoint y: 170, distance: 70.5
click at [617, 170] on div "# This is a concept challenge level about arguments. # Grab the gems and go to …" at bounding box center [645, 178] width 193 height 317
type textarea "h"
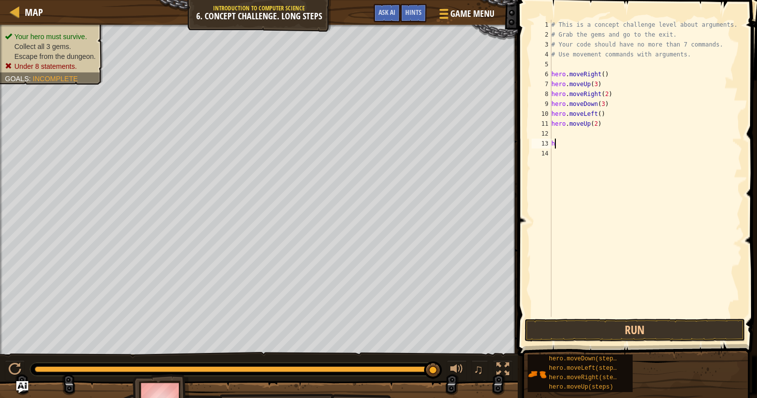
scroll to position [4, 0]
click at [629, 327] on button "Run" at bounding box center [635, 330] width 220 height 23
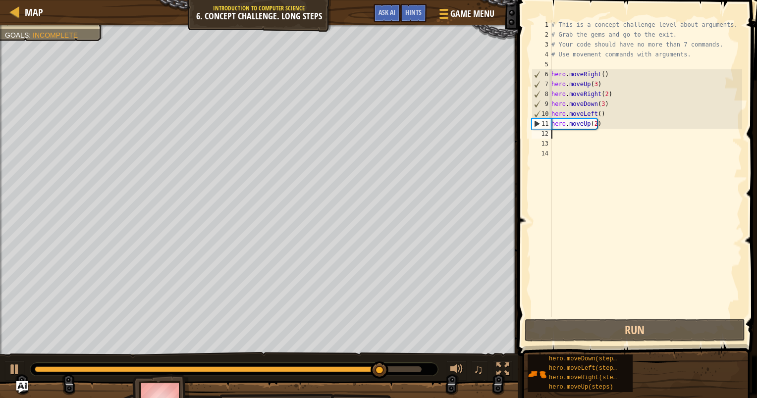
click at [589, 133] on div "# This is a concept challenge level about arguments. # Grab the gems and go to …" at bounding box center [645, 178] width 193 height 317
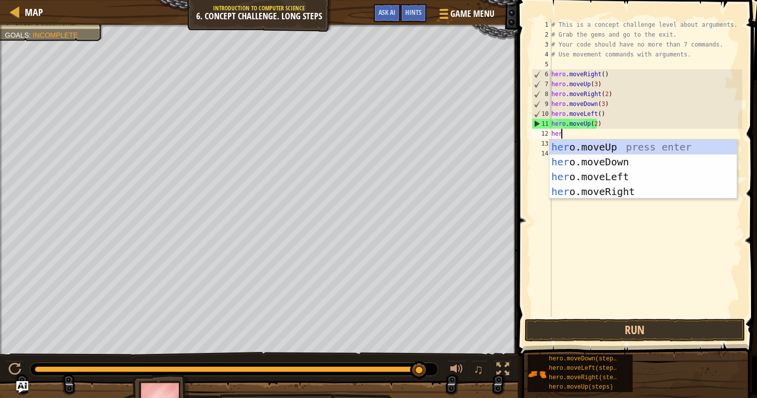
type textarea "hero"
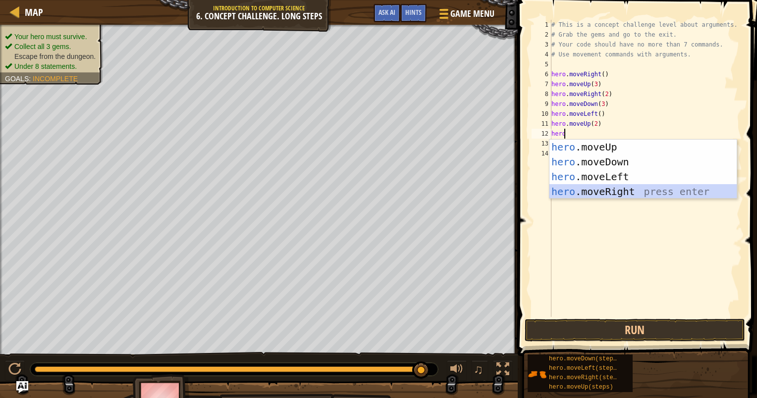
click at [601, 190] on div "hero .moveUp press enter hero .moveDown press enter hero .moveLeft press enter …" at bounding box center [642, 184] width 187 height 89
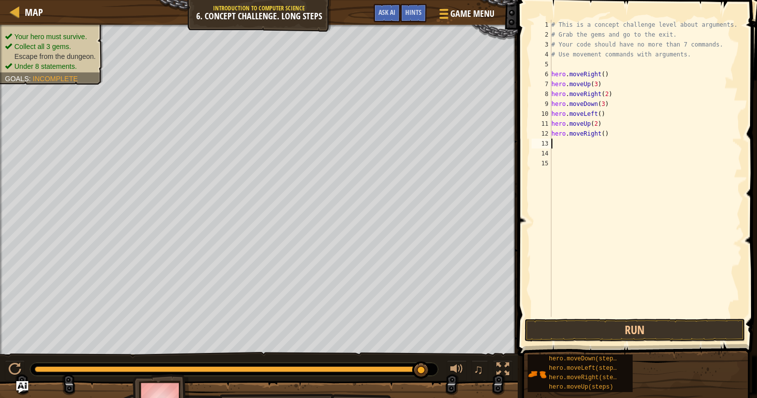
click at [597, 133] on div "# This is a concept challenge level about arguments. # Grab the gems and go to …" at bounding box center [645, 178] width 193 height 317
type textarea "hero.moveRight(3)"
click at [622, 324] on button "Run" at bounding box center [635, 330] width 220 height 23
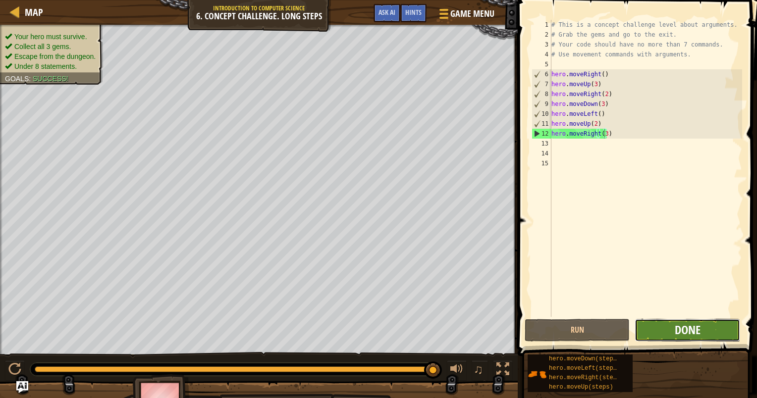
click at [697, 328] on span "Done" at bounding box center [688, 330] width 26 height 16
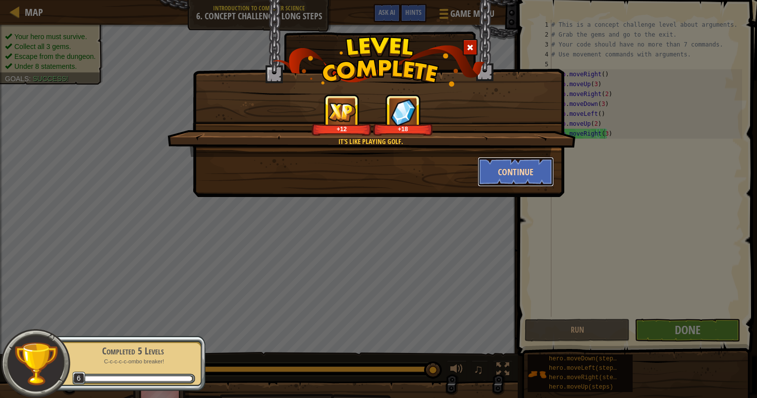
click at [517, 173] on button "Continue" at bounding box center [516, 172] width 77 height 30
